Goal: Information Seeking & Learning: Learn about a topic

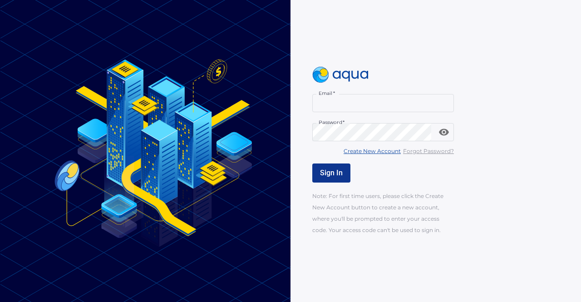
type input "**********"
click at [337, 181] on button "Sign In" at bounding box center [331, 172] width 38 height 19
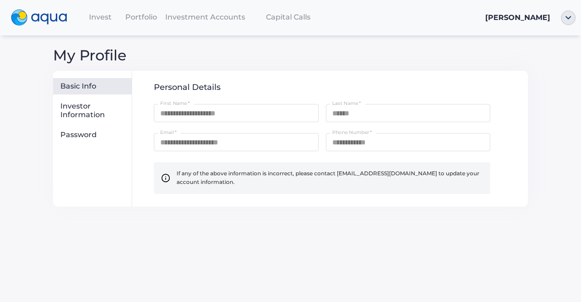
click at [149, 13] on span "Portfolio" at bounding box center [141, 17] width 32 height 9
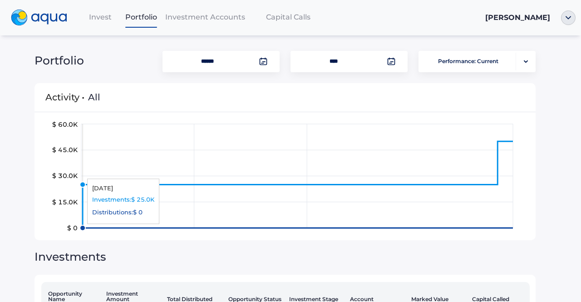
scroll to position [107, 0]
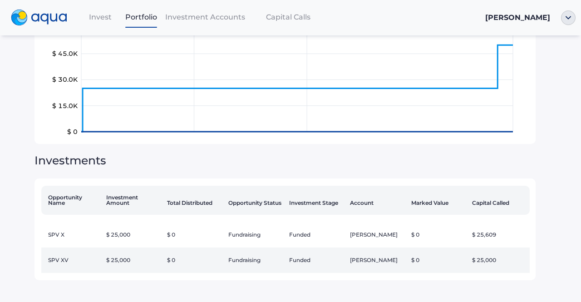
click at [141, 255] on td "$ 25,000" at bounding box center [133, 259] width 61 height 25
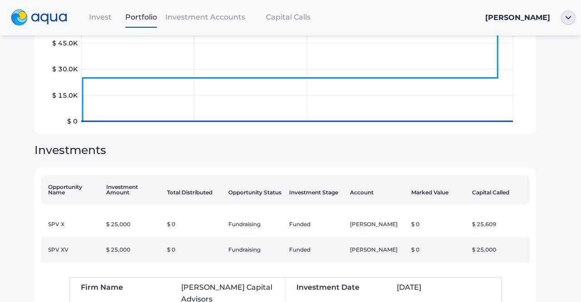
scroll to position [259, 0]
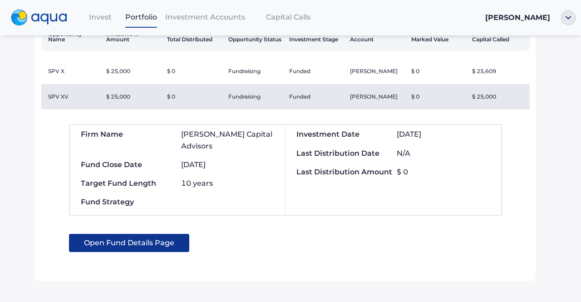
click at [143, 238] on span "Open Fund Details Page" at bounding box center [129, 243] width 90 height 18
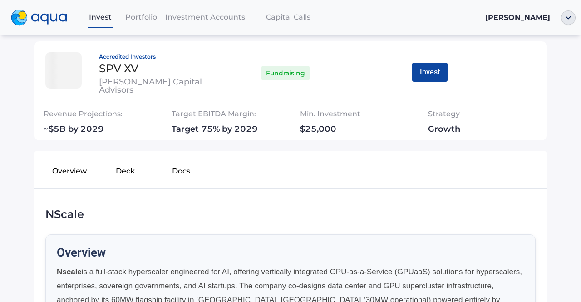
scroll to position [68, 0]
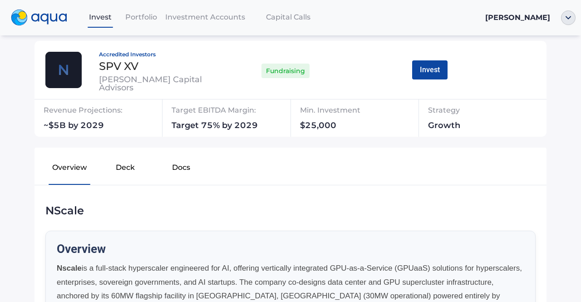
click at [133, 166] on button "Deck" at bounding box center [126, 169] width 56 height 29
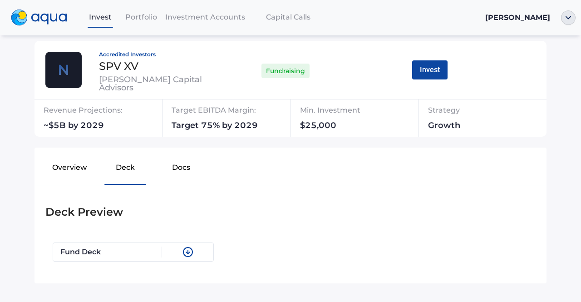
click at [168, 166] on button "Docs" at bounding box center [181, 169] width 56 height 29
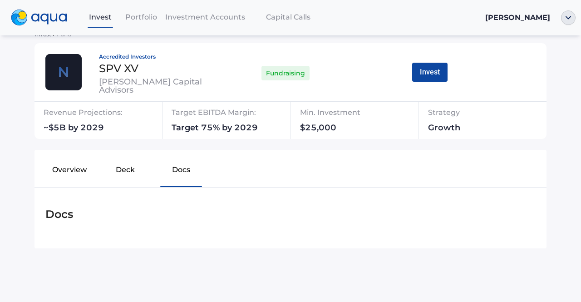
click at [168, 166] on button "Docs" at bounding box center [181, 171] width 56 height 29
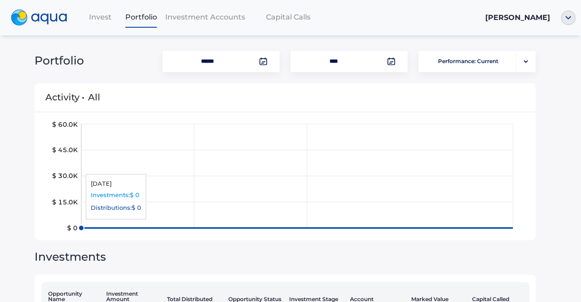
scroll to position [107, 0]
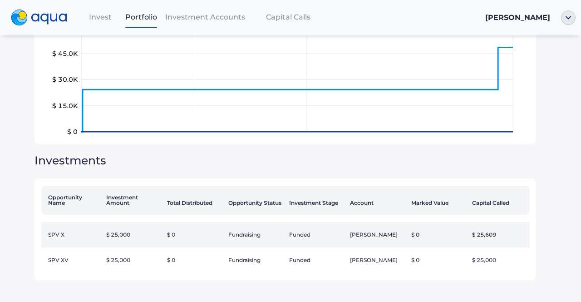
click at [92, 235] on td "SPV X" at bounding box center [71, 234] width 61 height 25
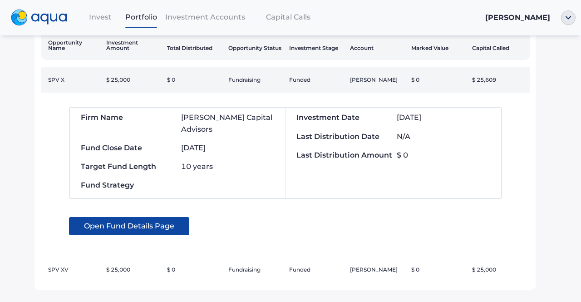
scroll to position [251, 0]
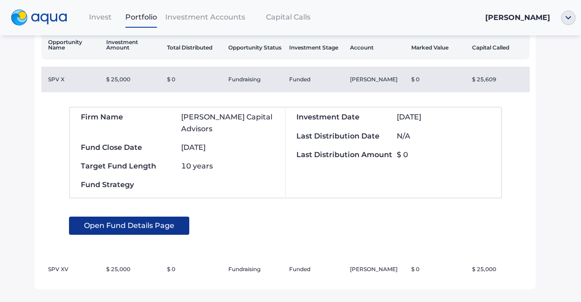
click at [108, 217] on span "Open Fund Details Page" at bounding box center [129, 225] width 90 height 18
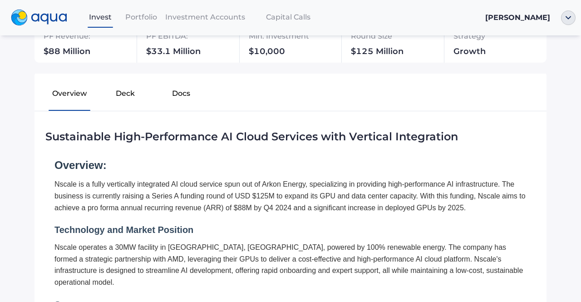
click at [174, 107] on button "Docs" at bounding box center [181, 95] width 56 height 29
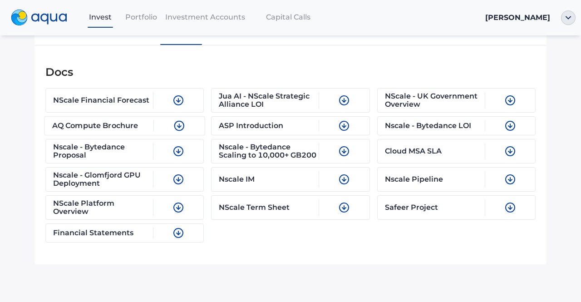
scroll to position [208, 0]
click at [118, 103] on div "NScale Financial Forecast" at bounding box center [103, 99] width 102 height 17
